Goal: Information Seeking & Learning: Find specific fact

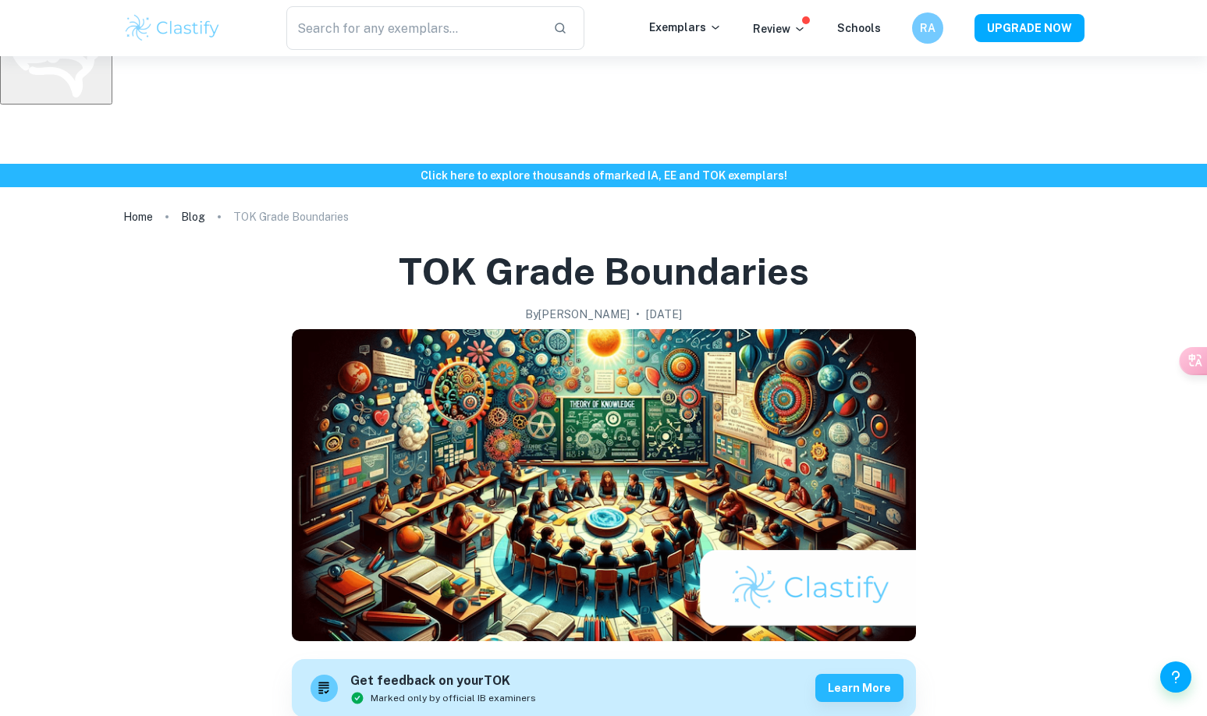
scroll to position [690, 0]
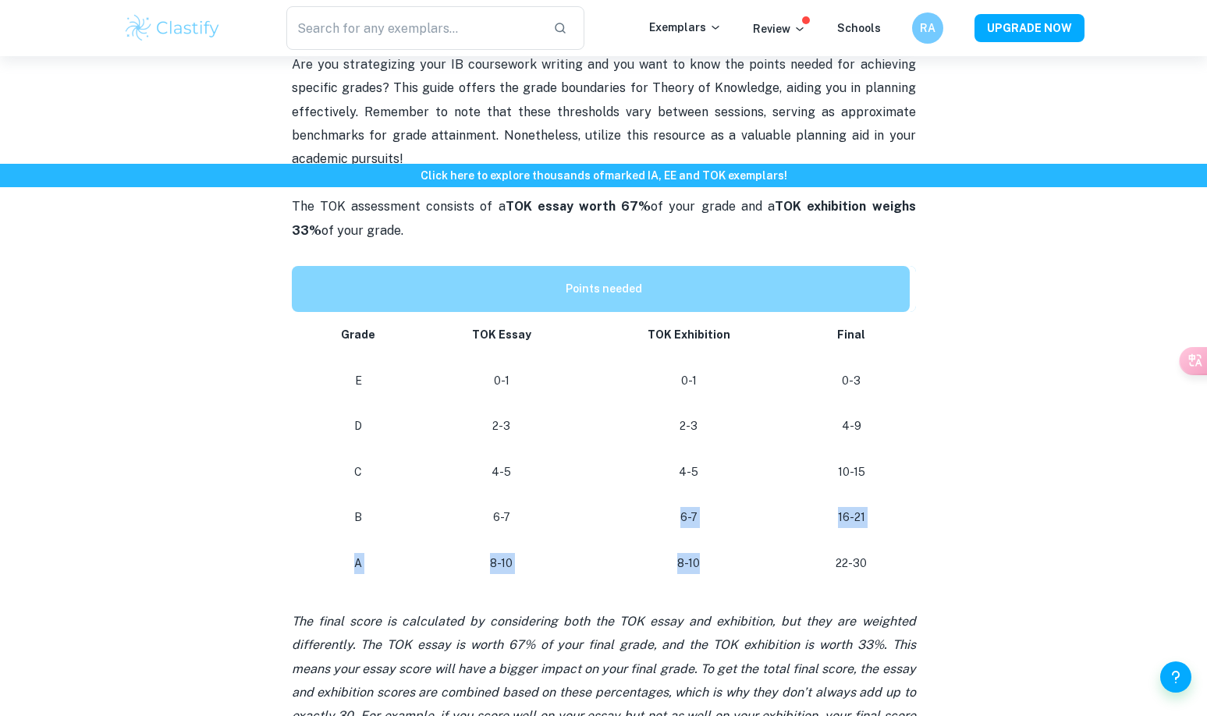
drag, startPoint x: 676, startPoint y: 401, endPoint x: 710, endPoint y: 456, distance: 64.1
click at [710, 456] on tbody "Grade TOK Essay TOK Exhibition Final E 0-1 0-1 0-3 D 2-3 2-3 4-9 C 4-5 4-5 10-1…" at bounding box center [604, 449] width 624 height 275
click at [708, 553] on p "8-10" at bounding box center [688, 563] width 185 height 21
drag, startPoint x: 708, startPoint y: 455, endPoint x: 681, endPoint y: 410, distance: 52.9
click at [681, 410] on tbody "Grade TOK Essay TOK Exhibition Final E 0-1 0-1 0-3 D 2-3 2-3 4-9 C 4-5 4-5 10-1…" at bounding box center [604, 449] width 624 height 275
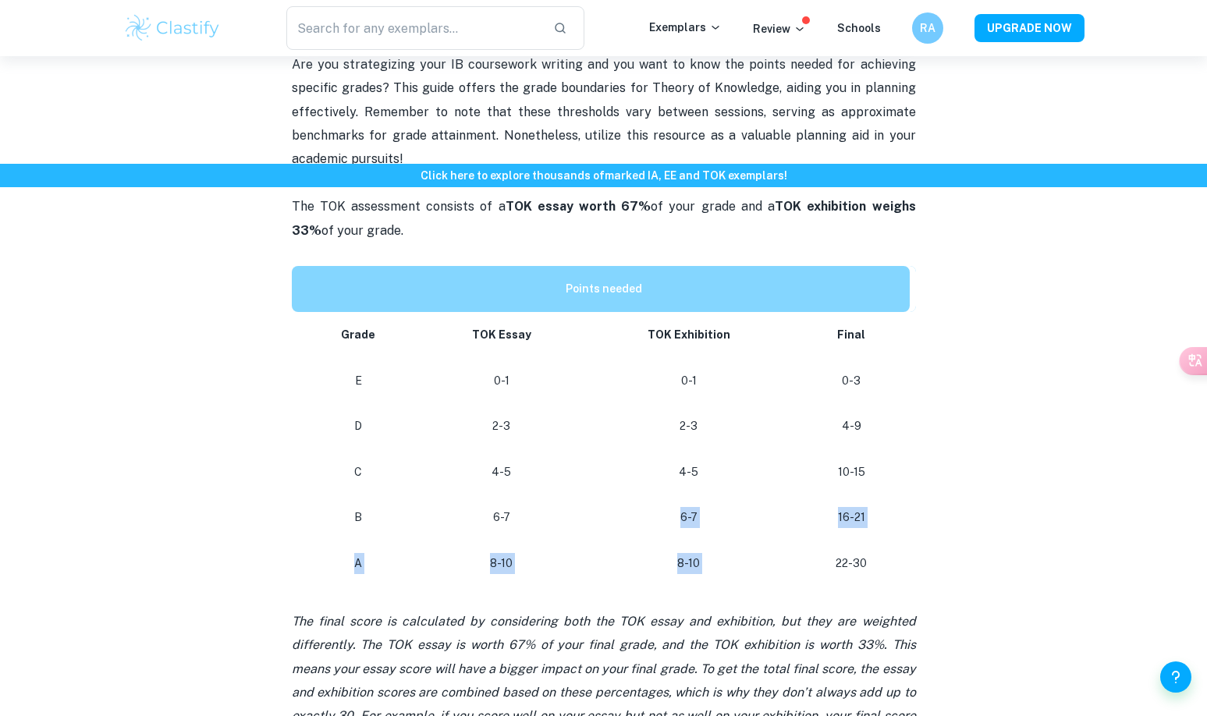
click at [680, 507] on p "6-7" at bounding box center [688, 517] width 185 height 21
drag, startPoint x: 687, startPoint y: 411, endPoint x: 698, endPoint y: 442, distance: 32.1
click at [698, 442] on tbody "Grade TOK Essay TOK Exhibition Final E 0-1 0-1 0-3 D 2-3 2-3 4-9 C 4-5 4-5 10-1…" at bounding box center [604, 449] width 624 height 275
click at [687, 553] on p "8-10" at bounding box center [688, 563] width 185 height 21
drag, startPoint x: 705, startPoint y: 450, endPoint x: 676, endPoint y: 402, distance: 56.3
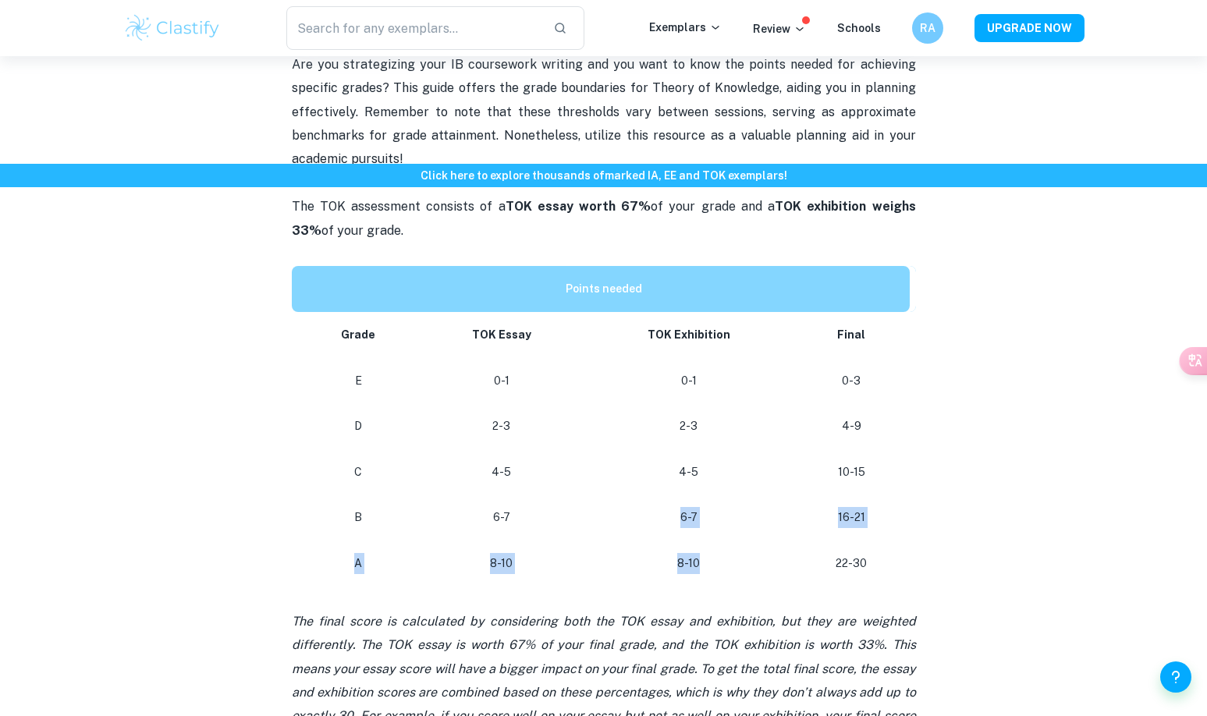
click at [676, 402] on tbody "Grade TOK Essay TOK Exhibition Final E 0-1 0-1 0-3 D 2-3 2-3 4-9 C 4-5 4-5 10-1…" at bounding box center [604, 449] width 624 height 275
click at [676, 507] on p "6-7" at bounding box center [688, 517] width 185 height 21
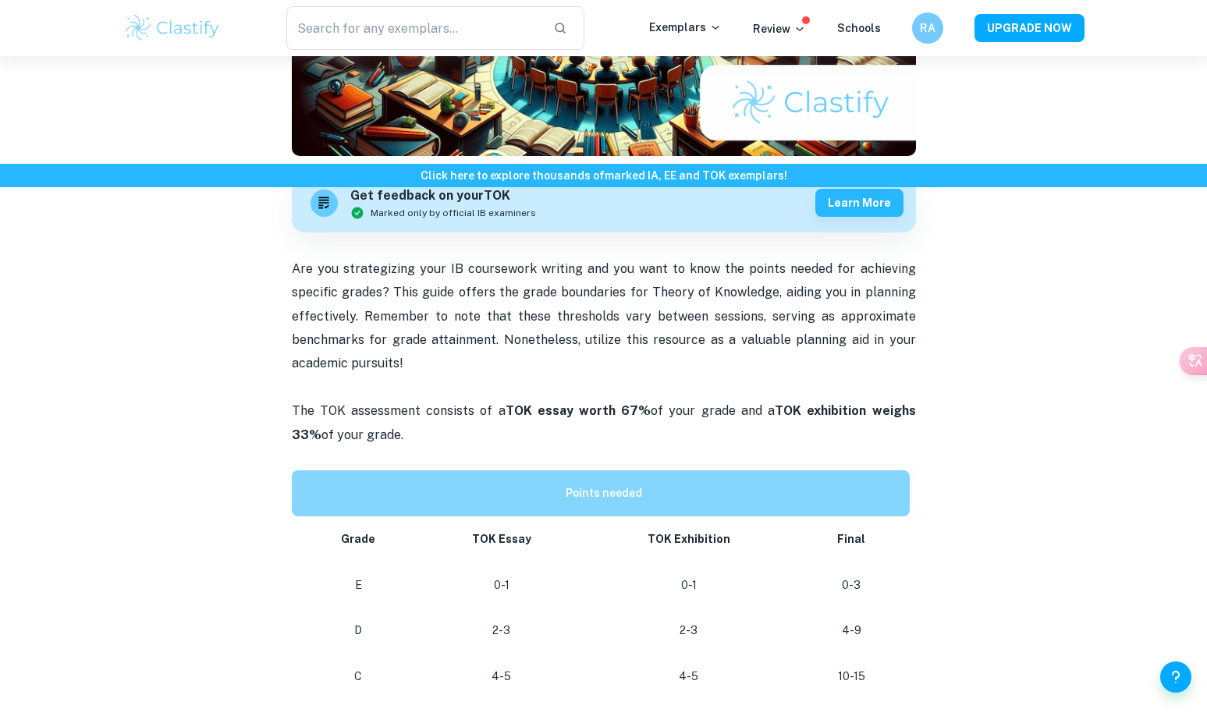
scroll to position [489, 0]
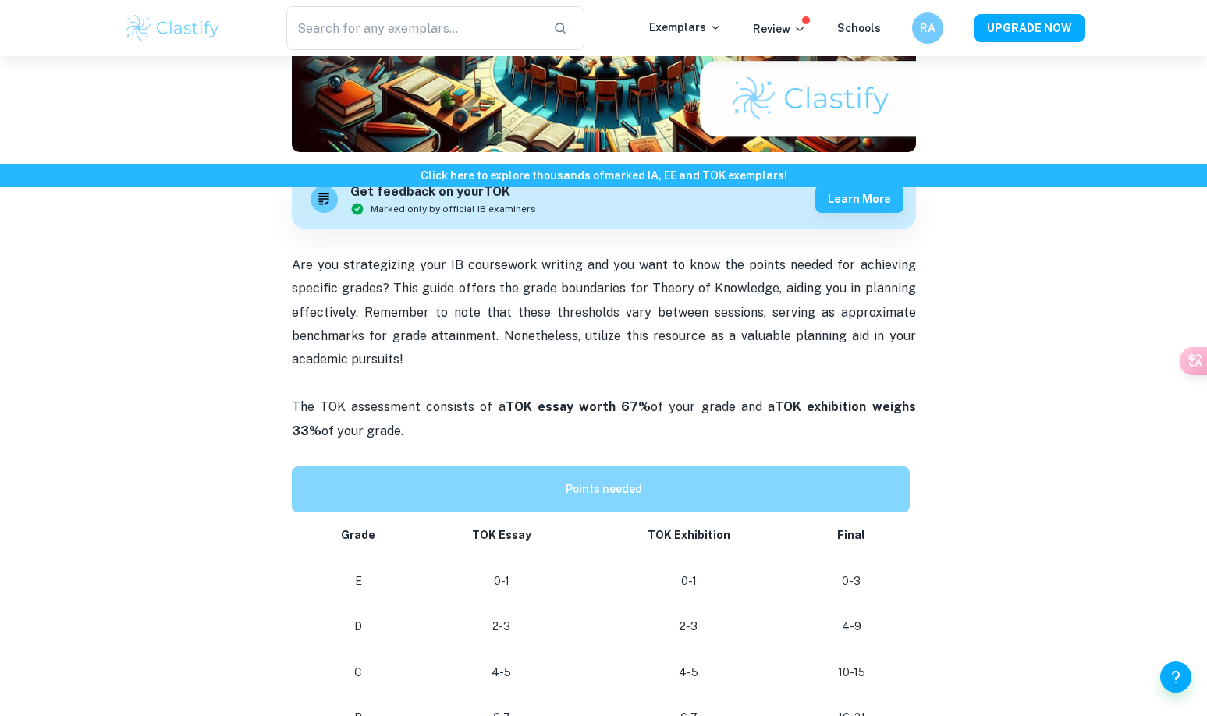
drag, startPoint x: 290, startPoint y: 154, endPoint x: 403, endPoint y: 304, distance: 187.3
click at [403, 304] on div "TOK Grade Boundaries By [PERSON_NAME] • [DATE] Get feedback on your TOK Marked …" at bounding box center [603, 539] width 961 height 1600
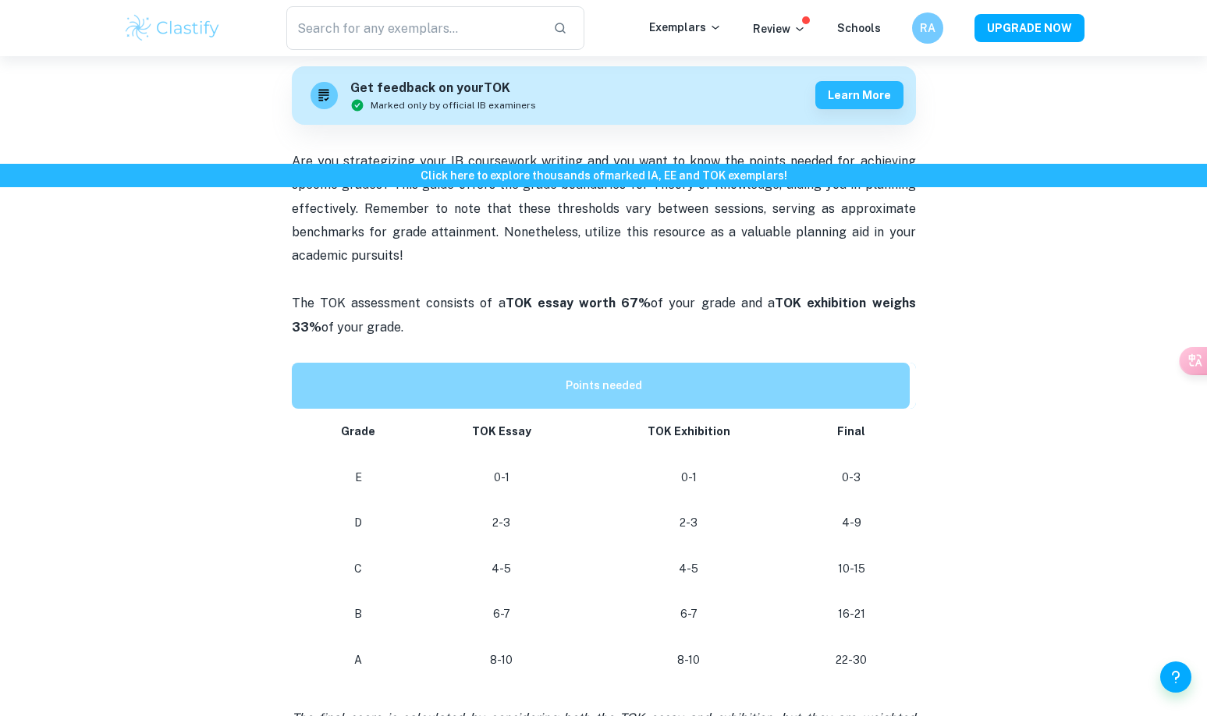
scroll to position [687, 0]
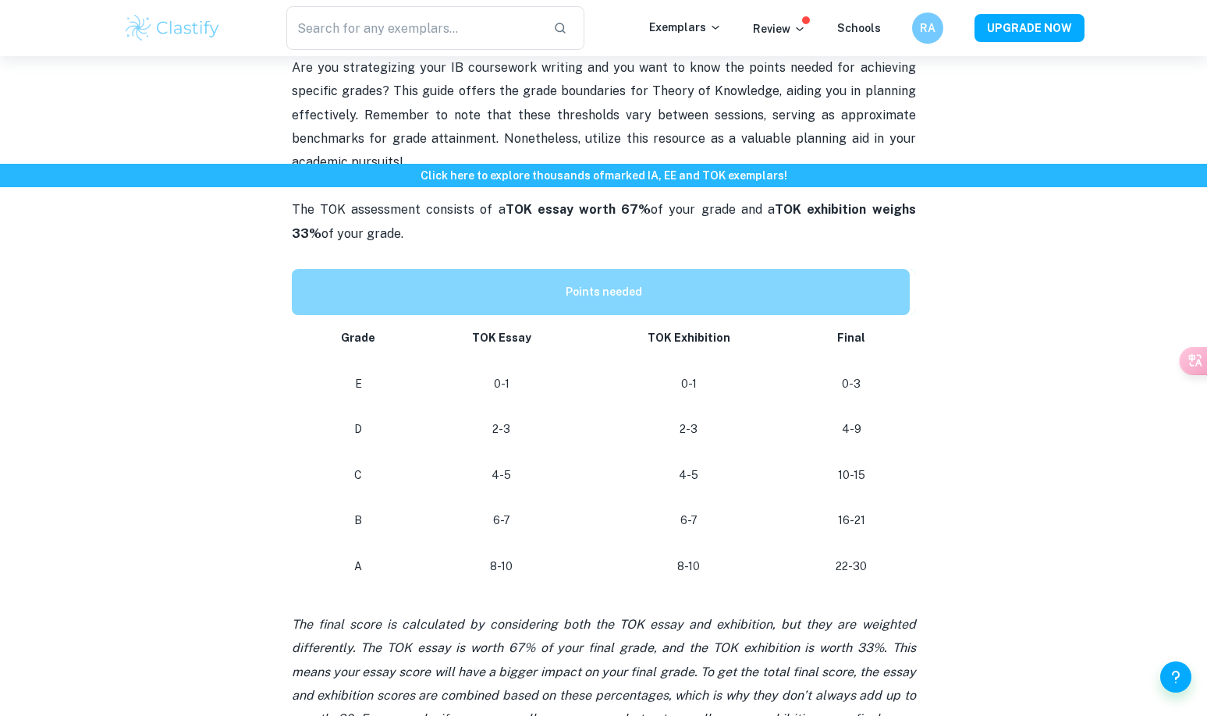
click at [743, 198] on p "The TOK assessment consists of a TOK essay worth 67% of your grade and a TOK ex…" at bounding box center [604, 233] width 624 height 71
